Goal: Task Accomplishment & Management: Manage account settings

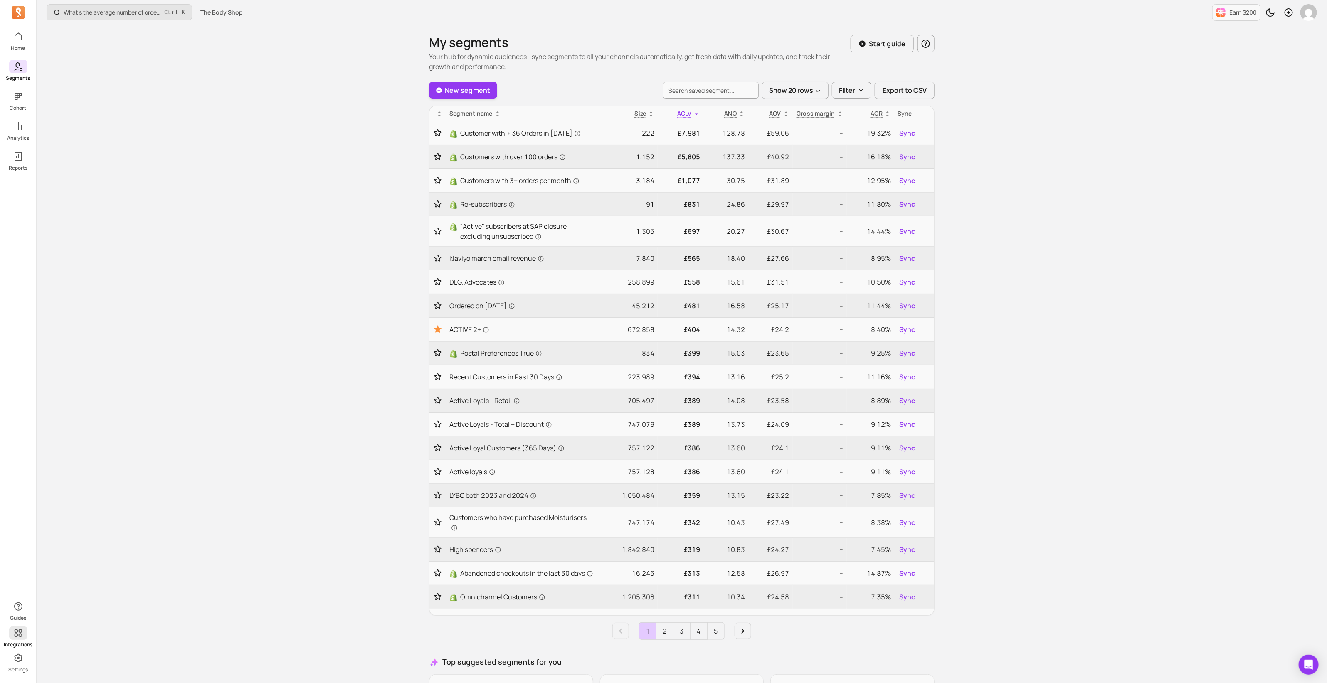
click at [20, 639] on link "Integrations" at bounding box center [18, 637] width 36 height 22
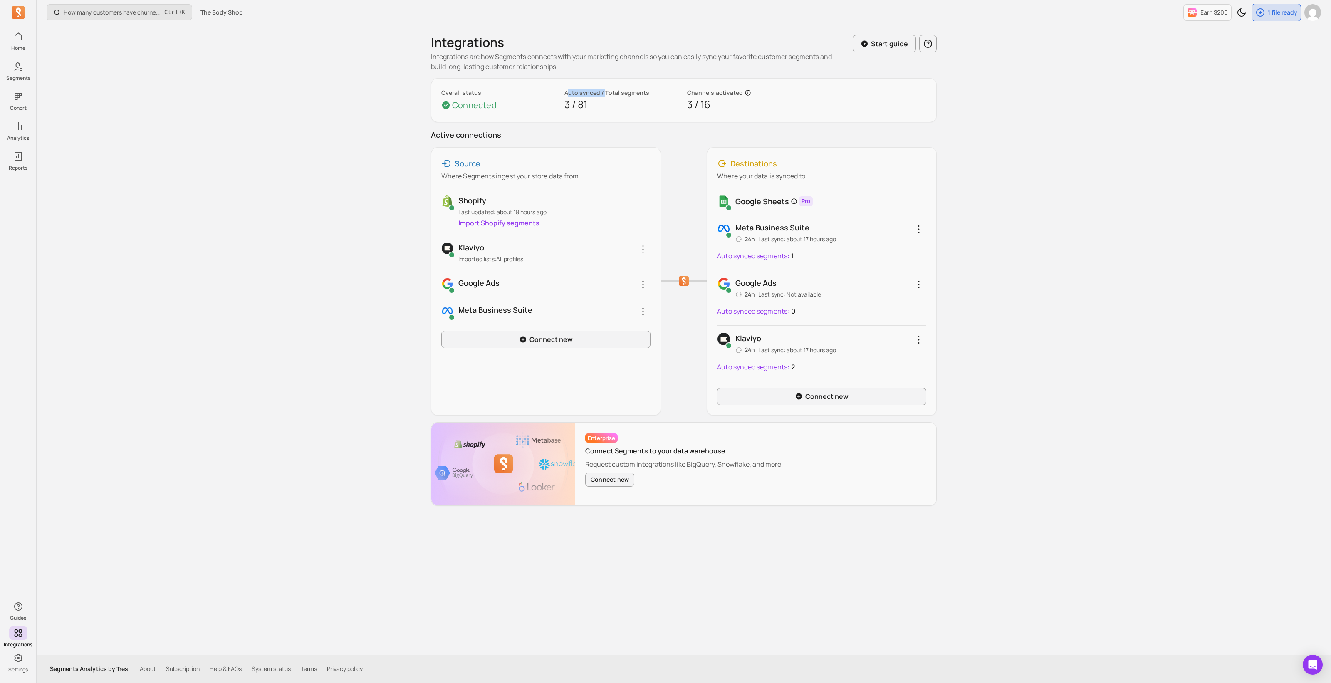
drag, startPoint x: 566, startPoint y: 91, endPoint x: 603, endPoint y: 91, distance: 37.0
click at [603, 91] on p "Auto synced / Total segments" at bounding box center [622, 93] width 116 height 8
click at [638, 95] on p "Auto synced / Total segments" at bounding box center [622, 93] width 116 height 8
drag, startPoint x: 569, startPoint y: 103, endPoint x: 588, endPoint y: 101, distance: 19.2
click at [588, 101] on p "3 / 81" at bounding box center [622, 104] width 116 height 15
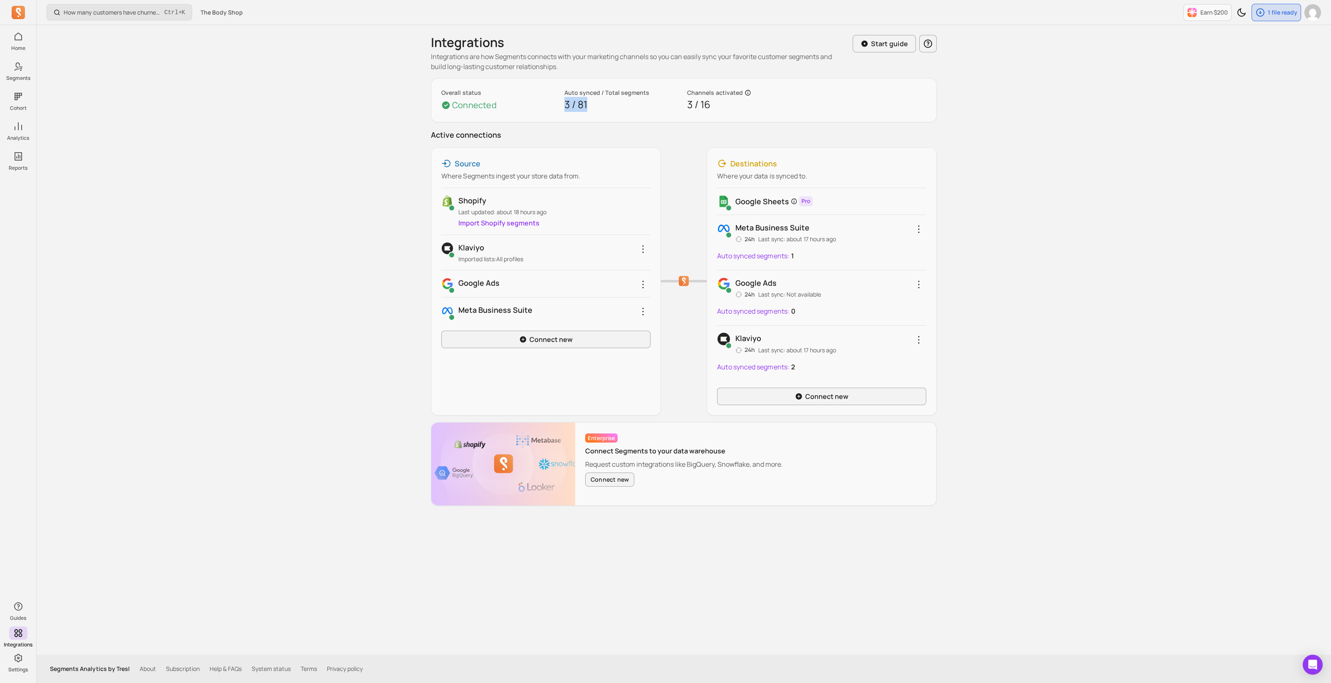
click at [484, 223] on link "Import Shopify segments" at bounding box center [498, 222] width 81 height 9
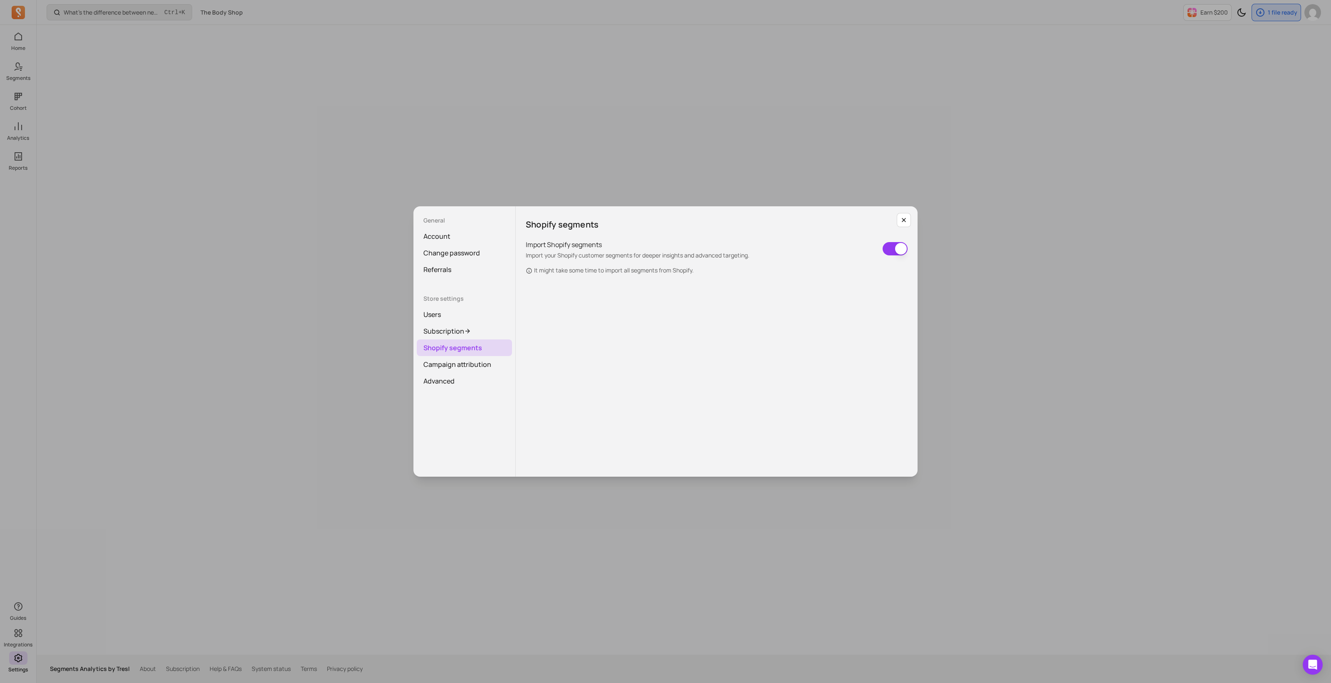
click at [527, 271] on icon at bounding box center [529, 270] width 7 height 7
click at [443, 315] on link "Users" at bounding box center [464, 314] width 95 height 17
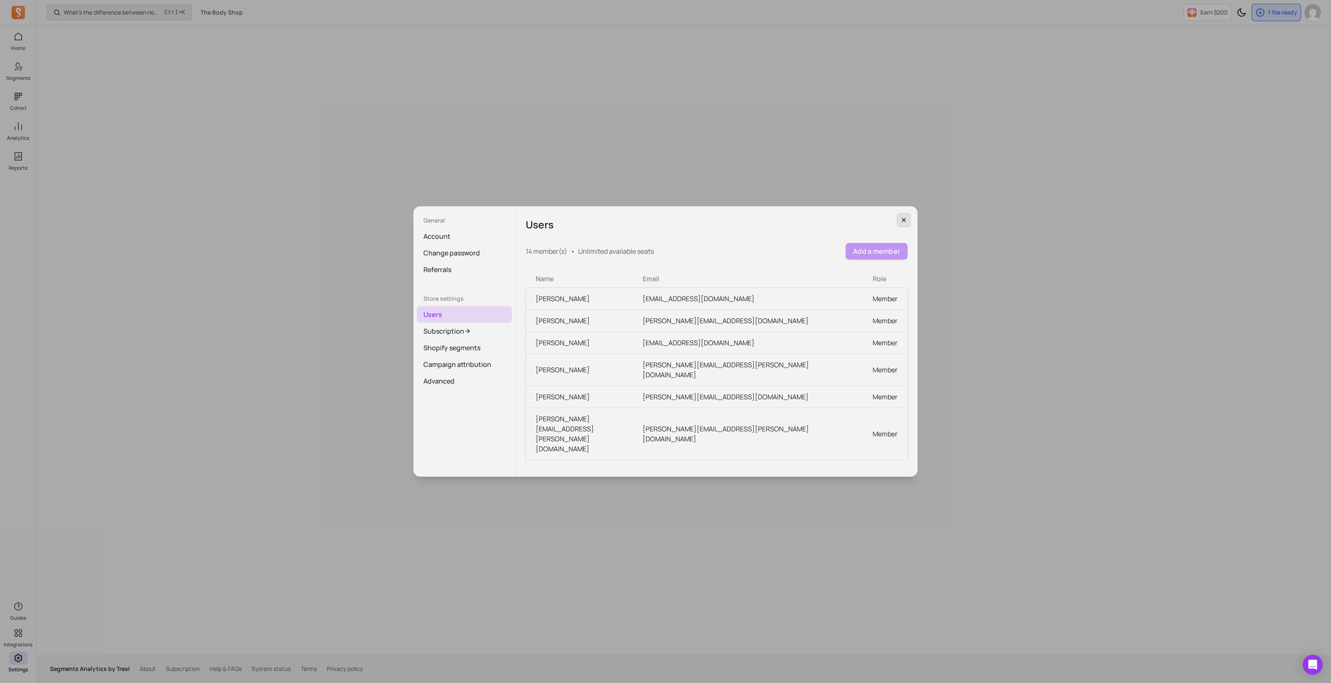
click at [908, 221] on button "button" at bounding box center [903, 220] width 14 height 14
